Goal: Find specific page/section: Find specific page/section

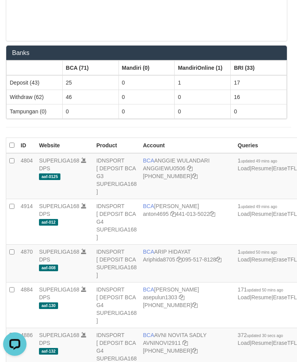
scroll to position [483, 0]
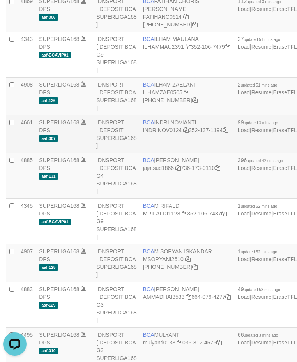
click at [156, 153] on td "BCA INDRI NOVIANTI INDRINOV0124 352-137-1194" at bounding box center [187, 134] width 95 height 38
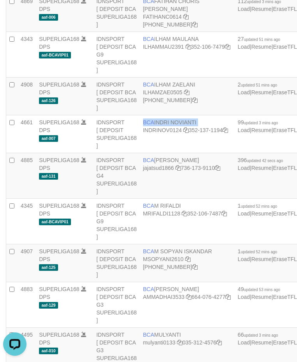
copy td "BCA INDRI NOVIANTI"
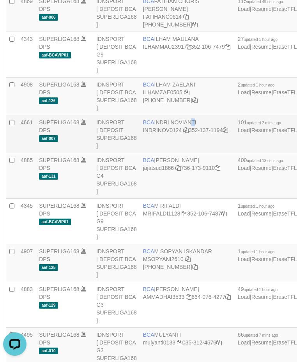
click at [156, 153] on td "BCA INDRI NOVIANTI INDRINOV0124 352-137-1194" at bounding box center [187, 134] width 95 height 38
click at [163, 153] on td "BCA INDRI NOVIANTI INDRINOV0124 352-137-1194" at bounding box center [187, 134] width 95 height 38
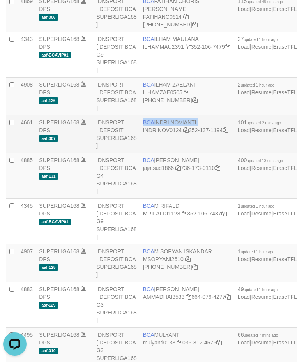
click at [163, 153] on td "BCA INDRI NOVIANTI INDRINOV0124 352-137-1194" at bounding box center [187, 134] width 95 height 38
